Goal: Transaction & Acquisition: Purchase product/service

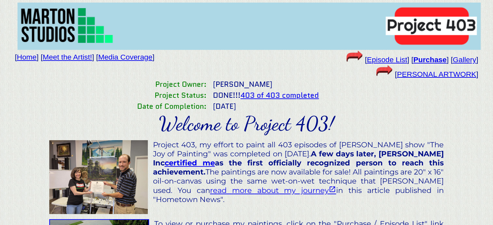
click at [430, 62] on b "Purchase" at bounding box center [429, 59] width 33 height 8
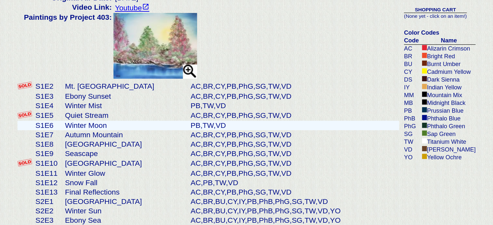
scroll to position [162, 0]
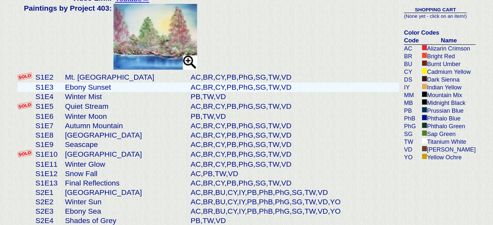
click at [70, 92] on td "Ebony Sunset" at bounding box center [126, 87] width 126 height 9
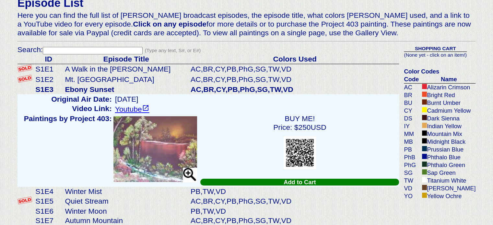
scroll to position [104, 0]
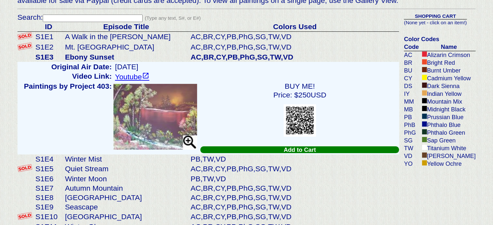
click at [139, 107] on img at bounding box center [155, 117] width 84 height 66
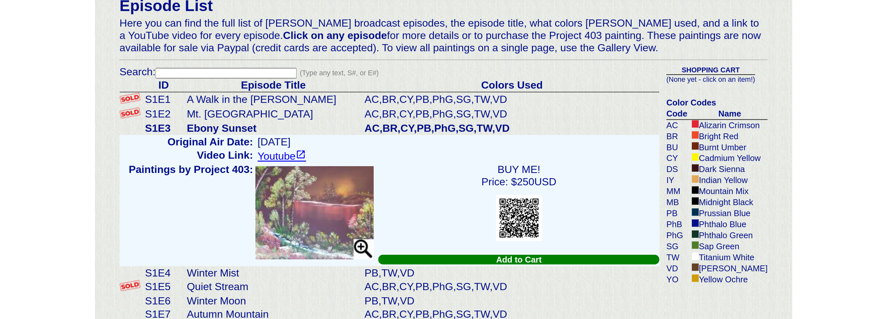
scroll to position [71, 0]
